Goal: Navigation & Orientation: Go to known website

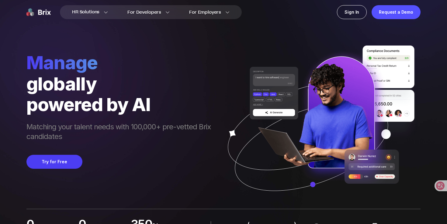
click at [28, 11] on img at bounding box center [38, 12] width 24 height 14
